Goal: Contribute content

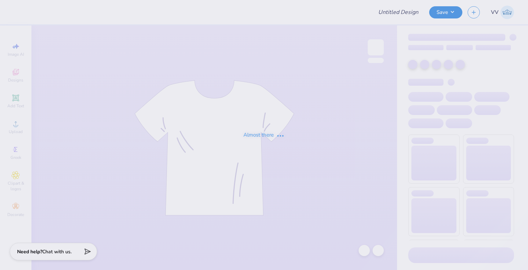
type input "SDT x DPHI Homecoming"
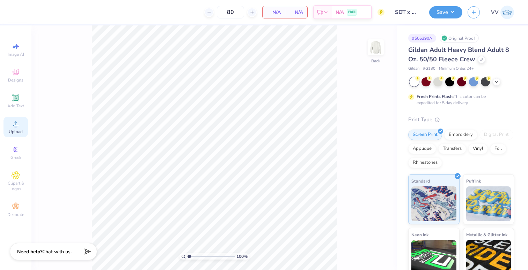
click at [18, 130] on span "Upload" at bounding box center [16, 132] width 14 height 6
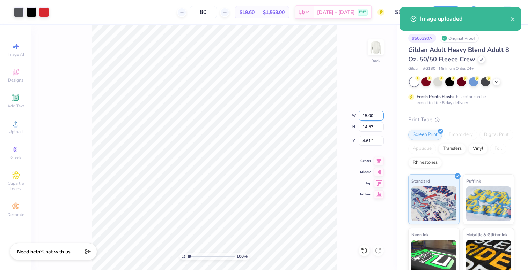
click at [368, 115] on input "15.00" at bounding box center [370, 116] width 25 height 10
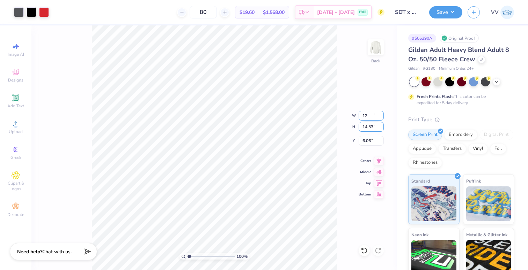
type input "12.00"
type input "11.62"
type input "3.00"
click at [444, 15] on button "Save" at bounding box center [445, 11] width 33 height 12
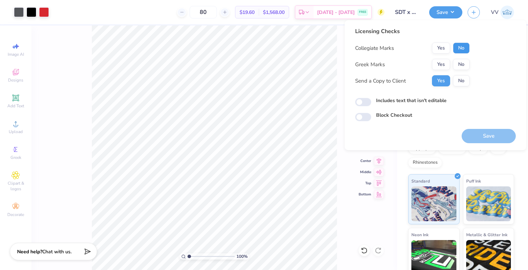
click at [454, 46] on button "No" at bounding box center [461, 48] width 17 height 11
drag, startPoint x: 447, startPoint y: 48, endPoint x: 446, endPoint y: 54, distance: 6.1
click at [447, 48] on button "Yes" at bounding box center [441, 48] width 18 height 11
click at [445, 65] on button "Yes" at bounding box center [441, 64] width 18 height 11
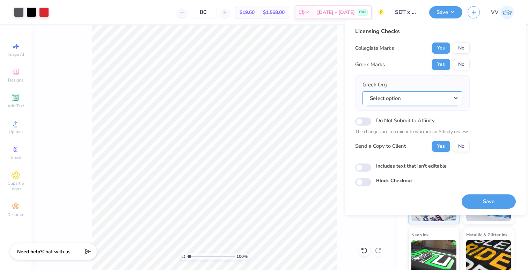
click at [414, 99] on button "Select option" at bounding box center [412, 98] width 100 height 14
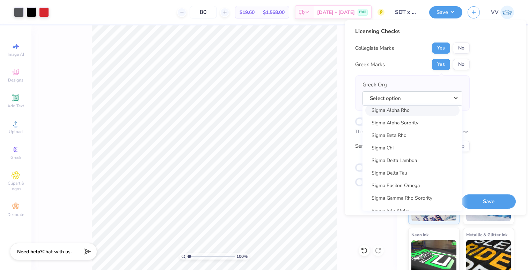
scroll to position [4465, 0]
click at [422, 171] on link "Sigma Delta Tau" at bounding box center [412, 173] width 94 height 12
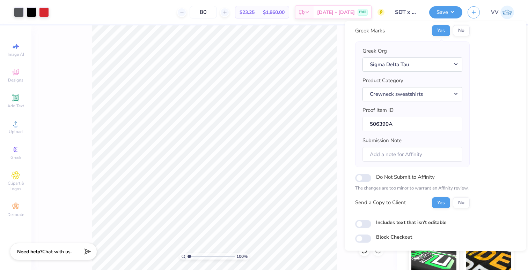
scroll to position [56, 0]
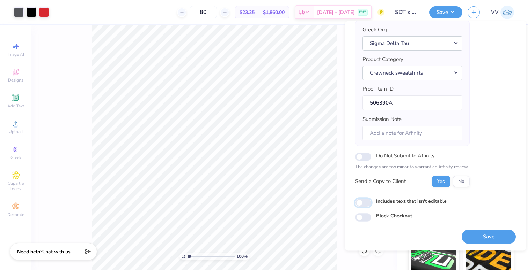
click at [360, 206] on input "Includes text that isn't editable" at bounding box center [363, 203] width 16 height 8
checkbox input "true"
drag, startPoint x: 482, startPoint y: 236, endPoint x: 474, endPoint y: 228, distance: 11.4
click at [482, 236] on button "Save" at bounding box center [488, 237] width 54 height 14
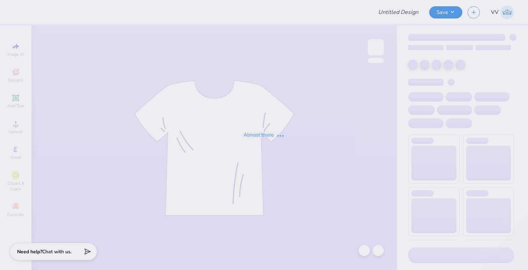
type input "Sweatshirts - American Marketing Association at The University o"
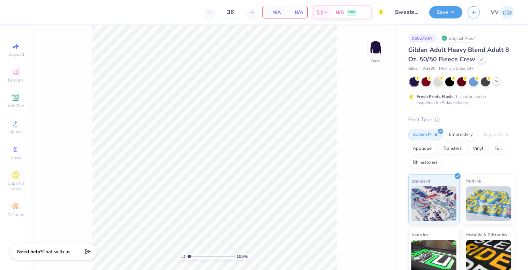
click at [494, 82] on icon at bounding box center [496, 82] width 6 height 6
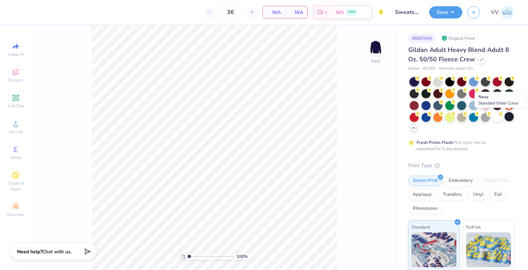
click at [512, 115] on div at bounding box center [508, 116] width 9 height 9
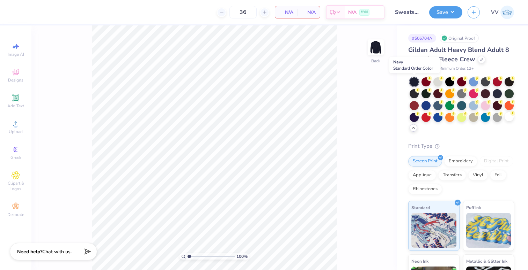
click at [413, 82] on div at bounding box center [413, 81] width 9 height 9
